Goal: Book appointment/travel/reservation

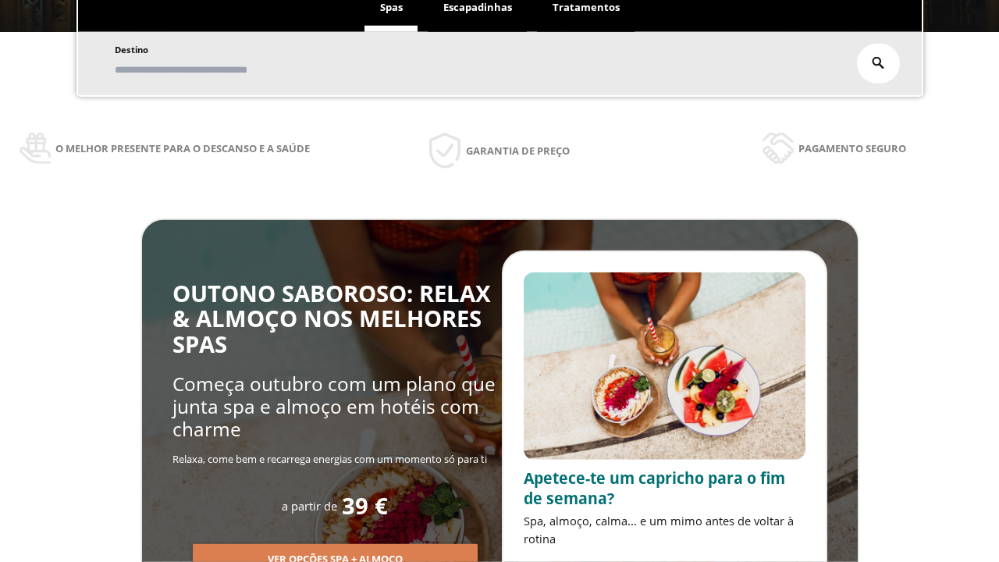
scroll to position [265, 0]
click at [478, 8] on span "Escapadinhas" at bounding box center [477, 7] width 69 height 14
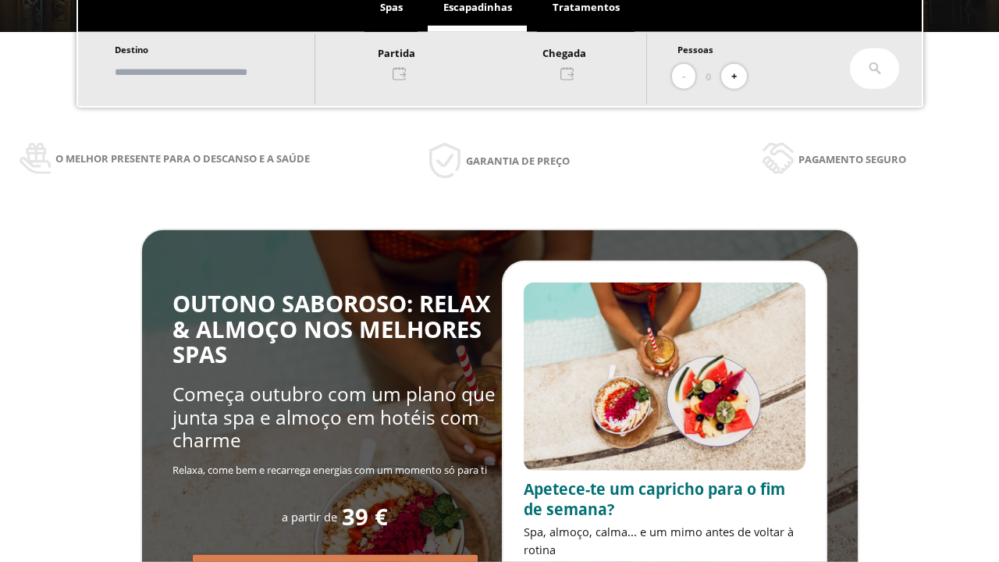
click at [220, 72] on input "text" at bounding box center [207, 72] width 194 height 27
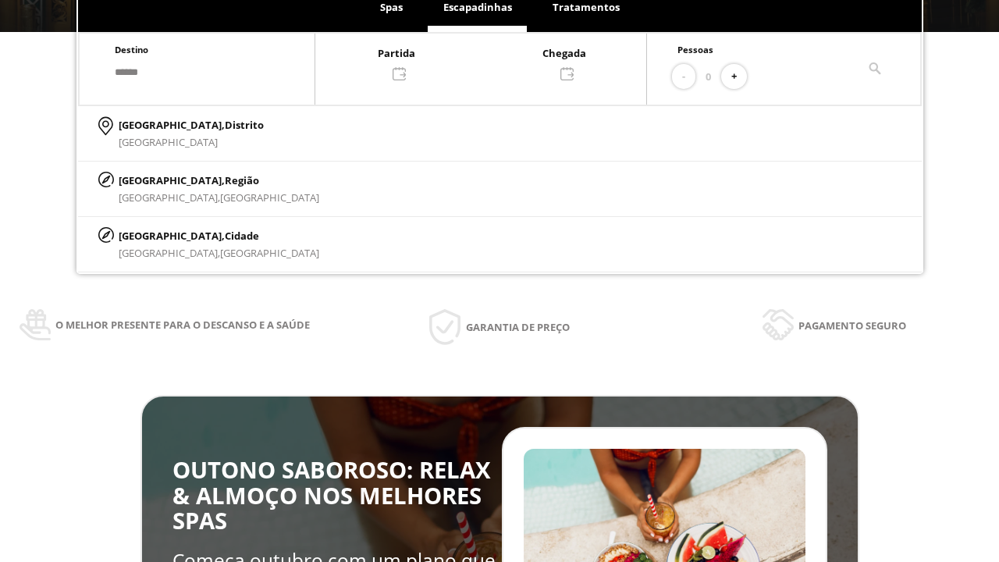
type input "******"
click at [156, 235] on p "[GEOGRAPHIC_DATA], Cidade" at bounding box center [219, 235] width 201 height 17
click at [496, 62] on div at bounding box center [480, 62] width 331 height 37
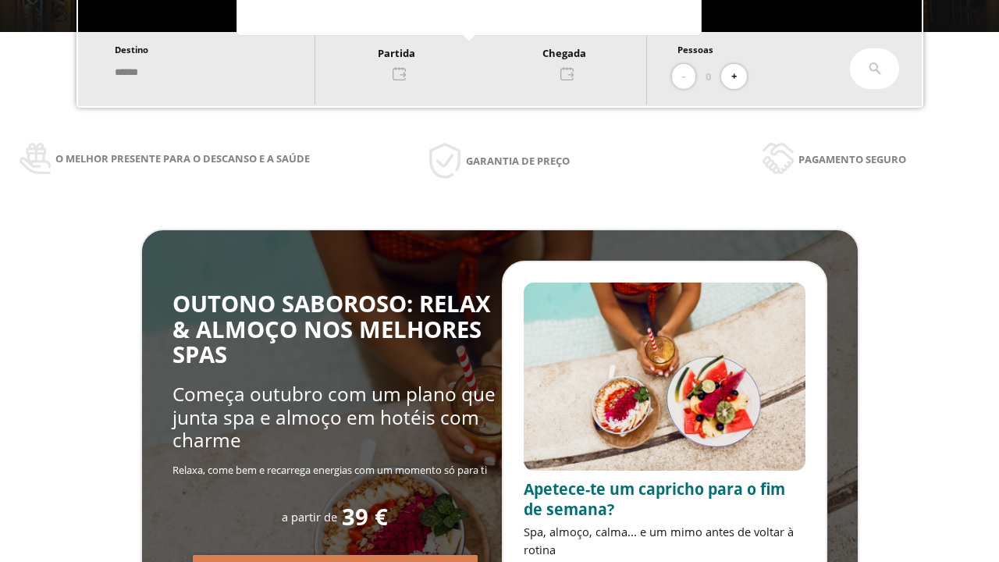
scroll to position [0, 0]
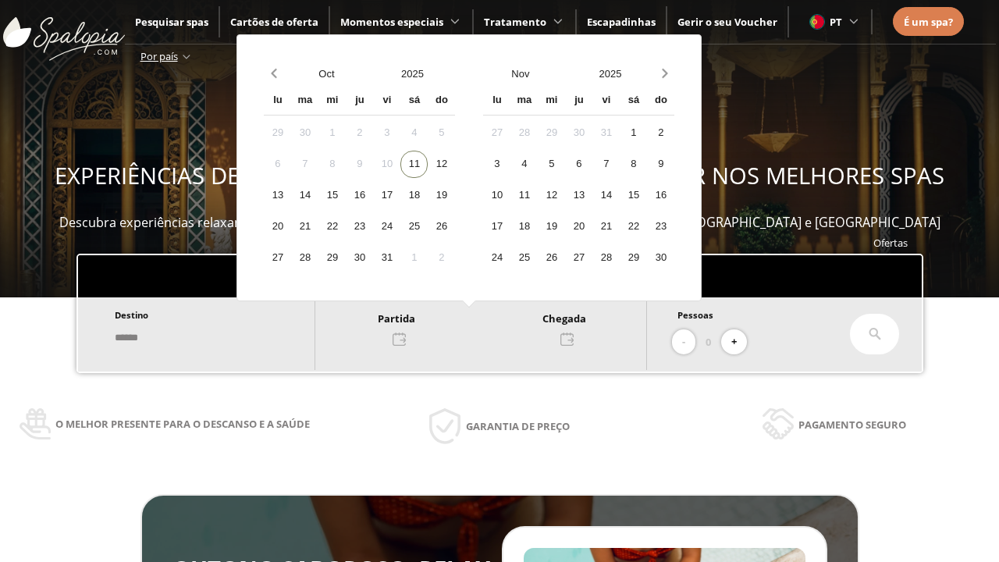
click at [291, 195] on div "13" at bounding box center [277, 195] width 27 height 27
click at [318, 195] on div "14" at bounding box center [304, 195] width 27 height 27
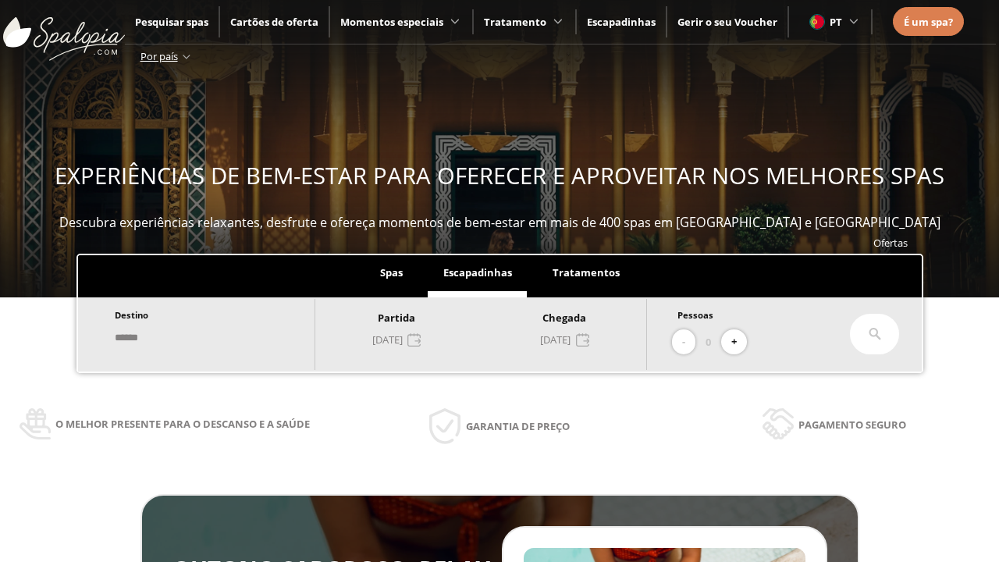
click at [739, 342] on button "+" at bounding box center [734, 342] width 26 height 26
click at [875, 334] on icon at bounding box center [875, 334] width 12 height 12
